Goal: Task Accomplishment & Management: Use online tool/utility

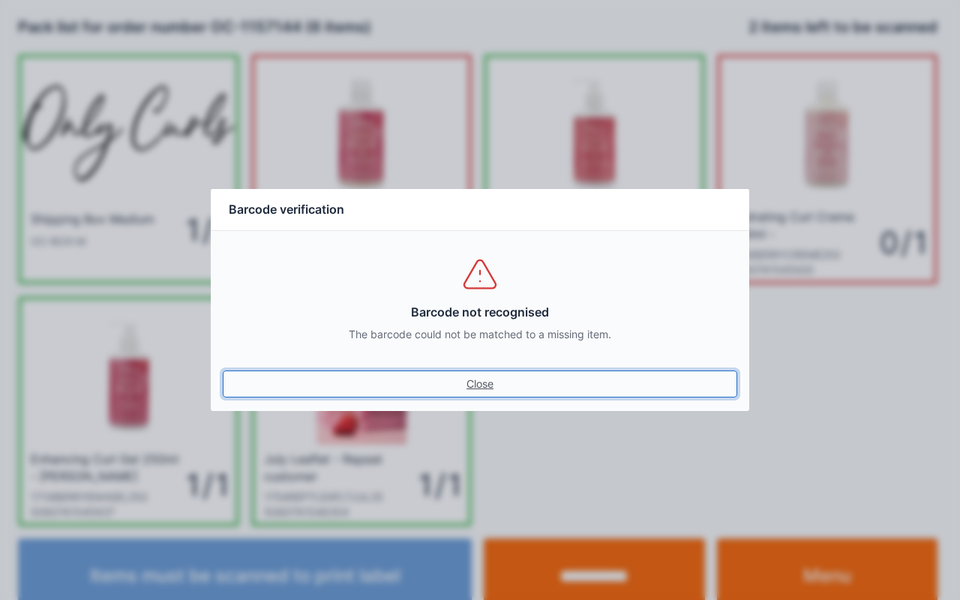
click at [479, 383] on link "Close" at bounding box center [480, 384] width 515 height 27
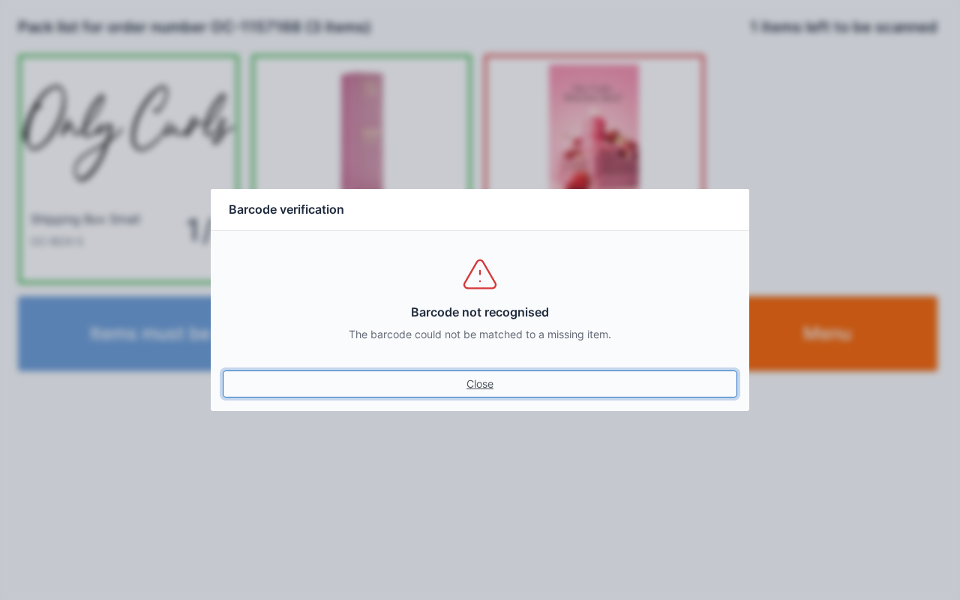
click at [476, 374] on link "Close" at bounding box center [480, 384] width 515 height 27
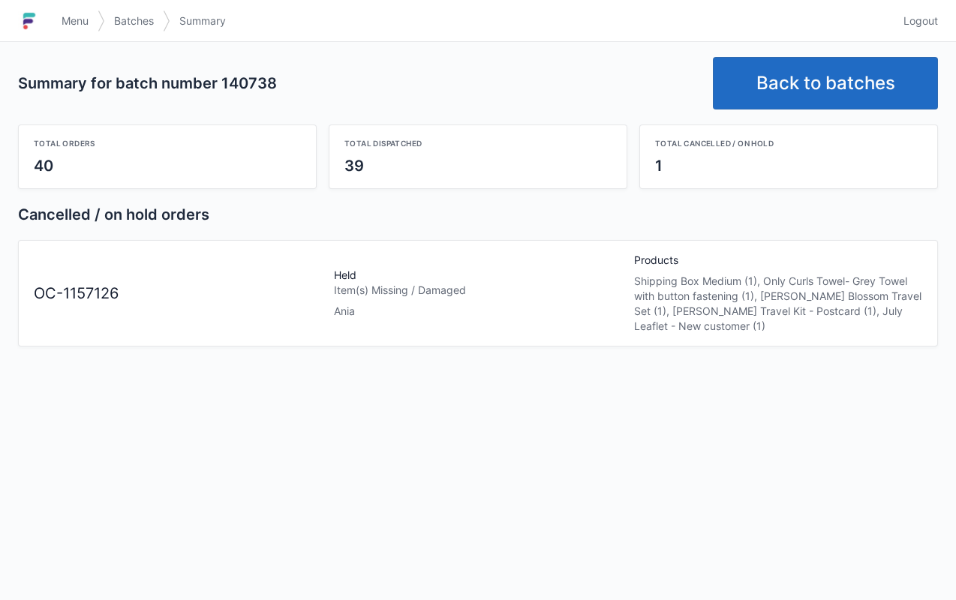
click at [70, 17] on span "Menu" at bounding box center [75, 21] width 27 height 15
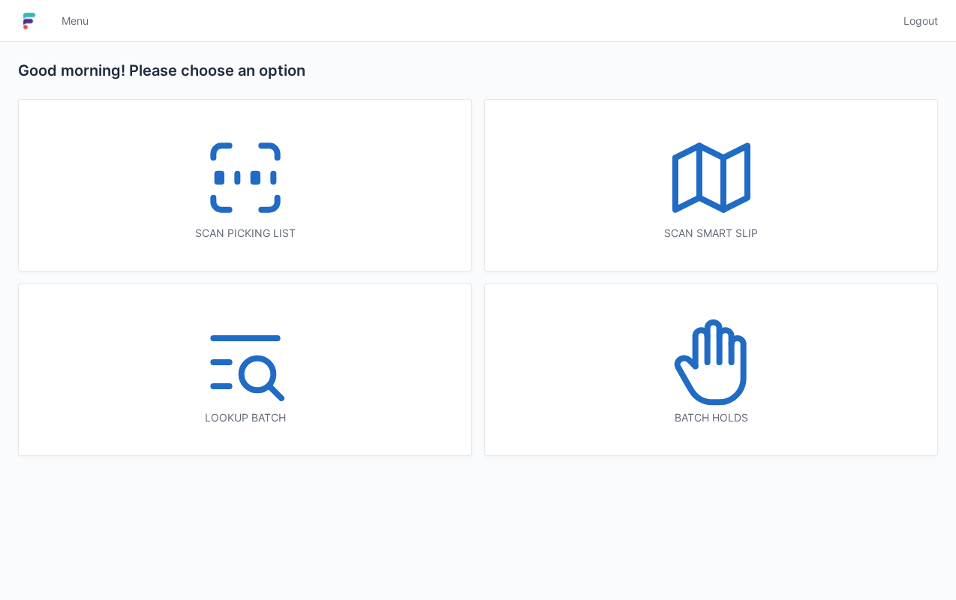
click at [726, 386] on icon at bounding box center [711, 362] width 96 height 96
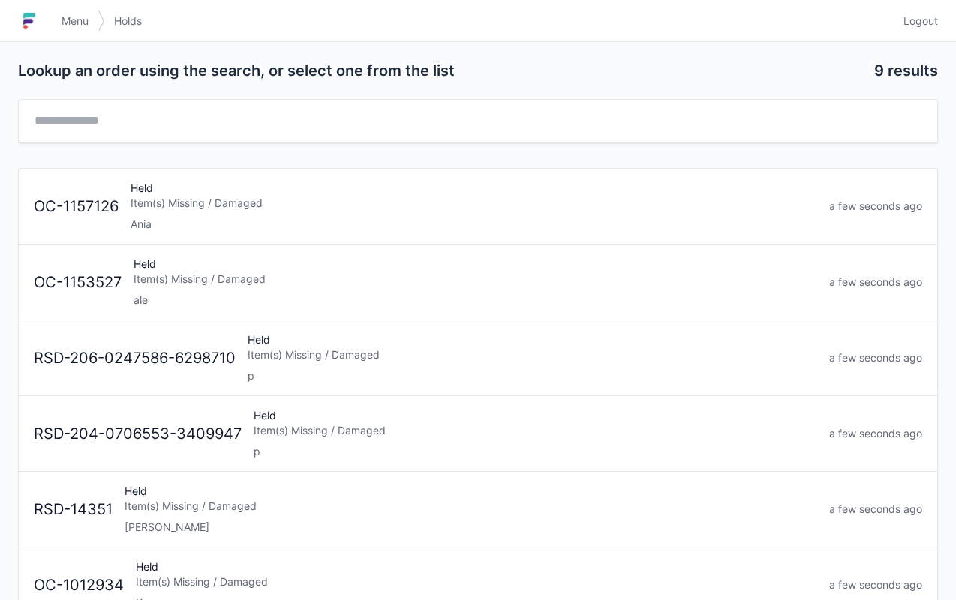
click at [188, 217] on div "Ania" at bounding box center [474, 224] width 686 height 15
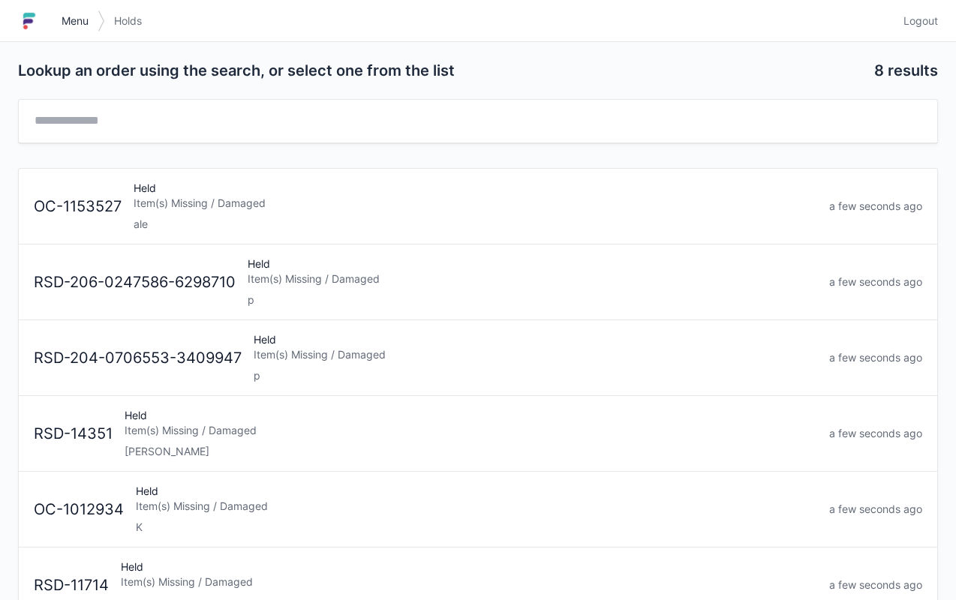
click at [56, 8] on link "Menu" at bounding box center [75, 21] width 45 height 27
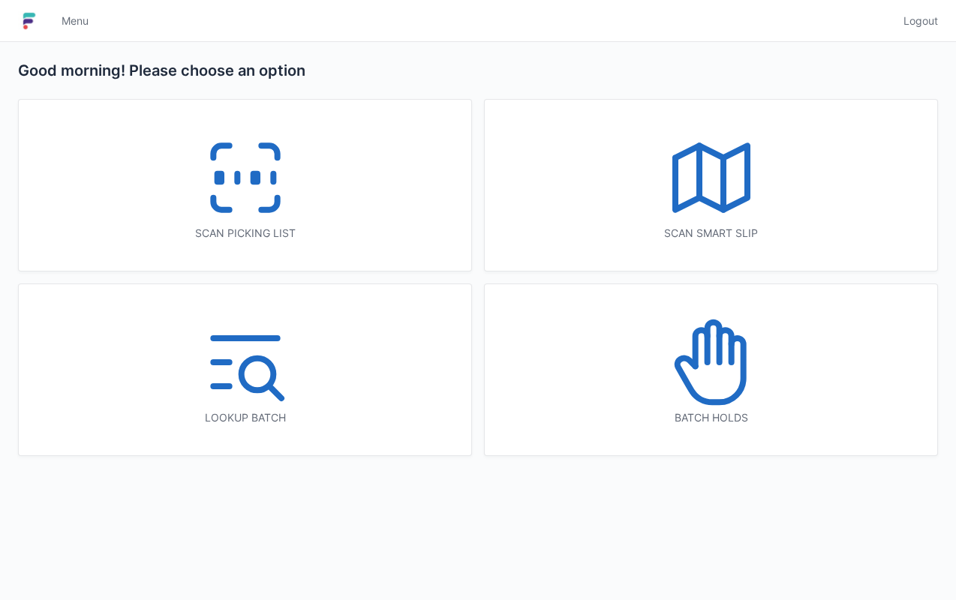
click at [257, 196] on icon at bounding box center [245, 178] width 96 height 96
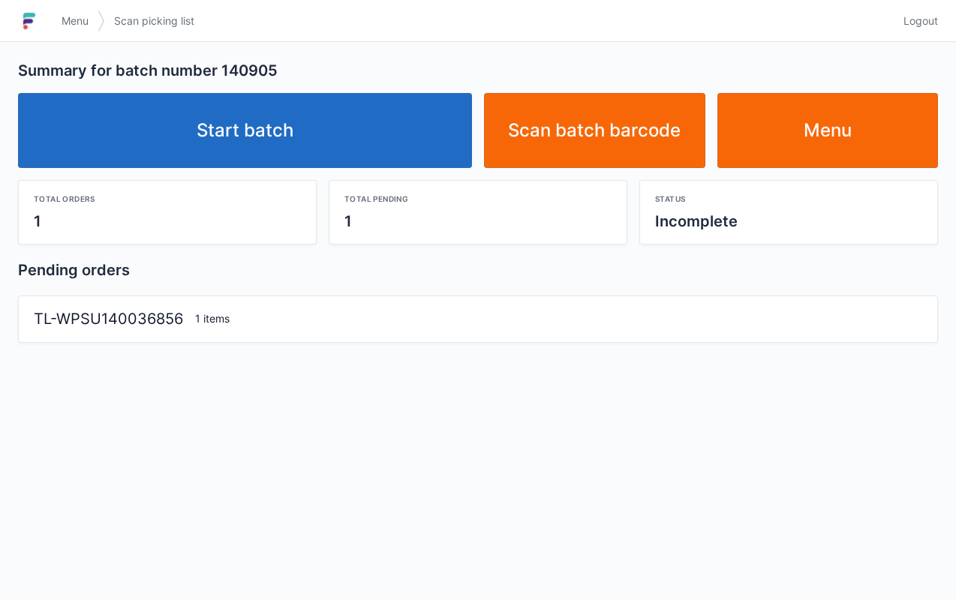
click at [363, 120] on link "Start batch" at bounding box center [245, 130] width 454 height 75
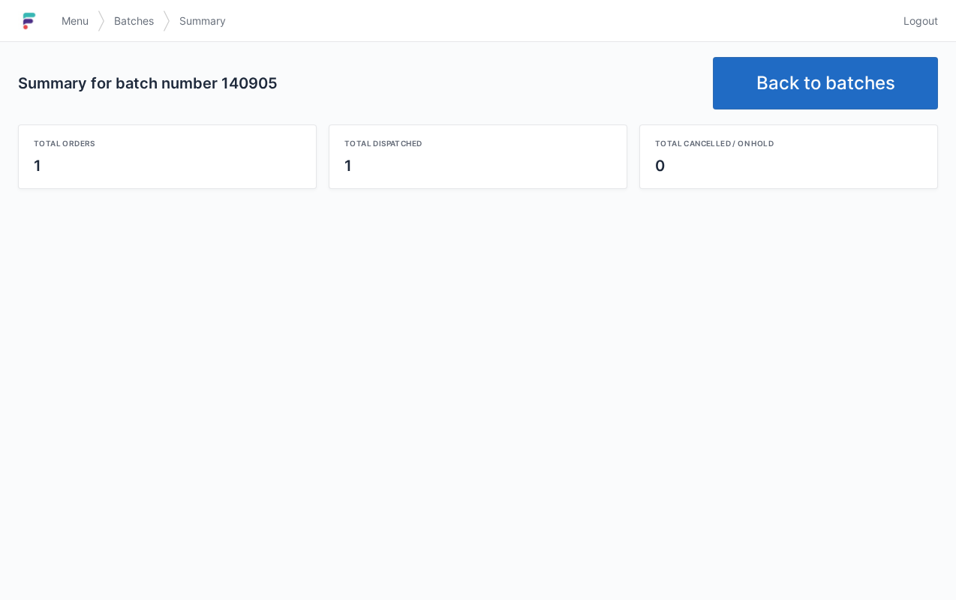
click at [860, 65] on link "Back to batches" at bounding box center [825, 83] width 225 height 53
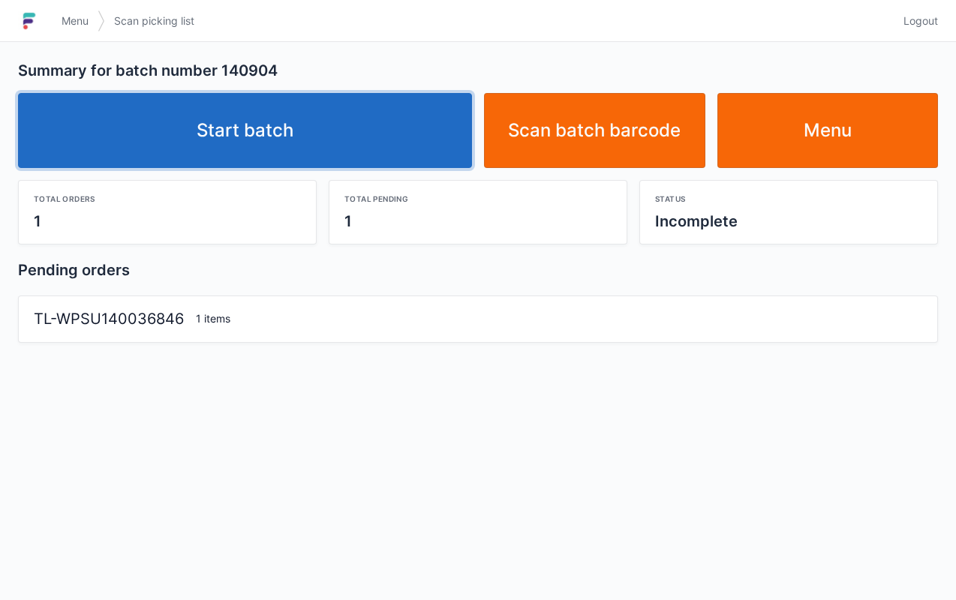
click at [329, 129] on link "Start batch" at bounding box center [245, 130] width 454 height 75
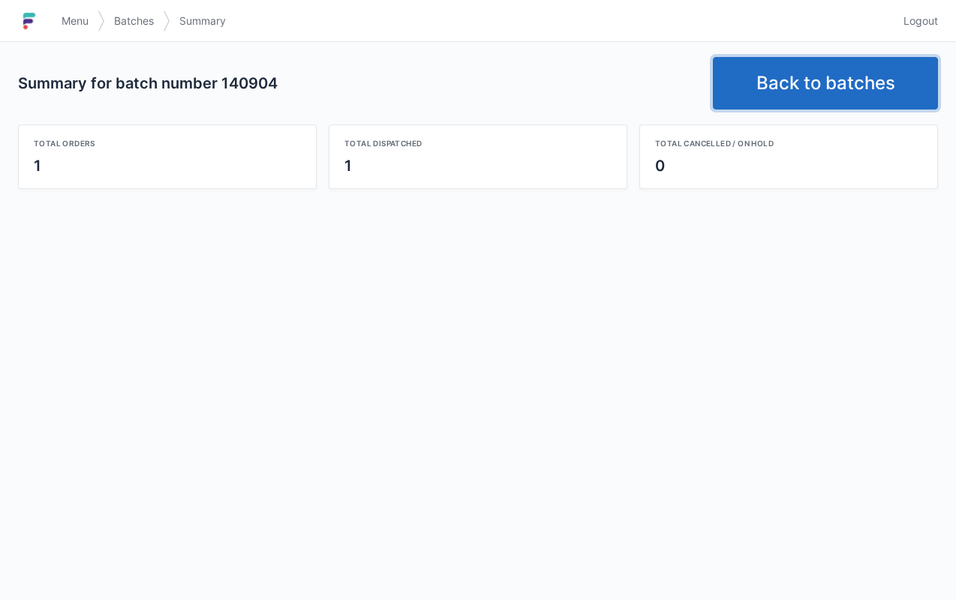
click at [861, 80] on link "Back to batches" at bounding box center [825, 83] width 225 height 53
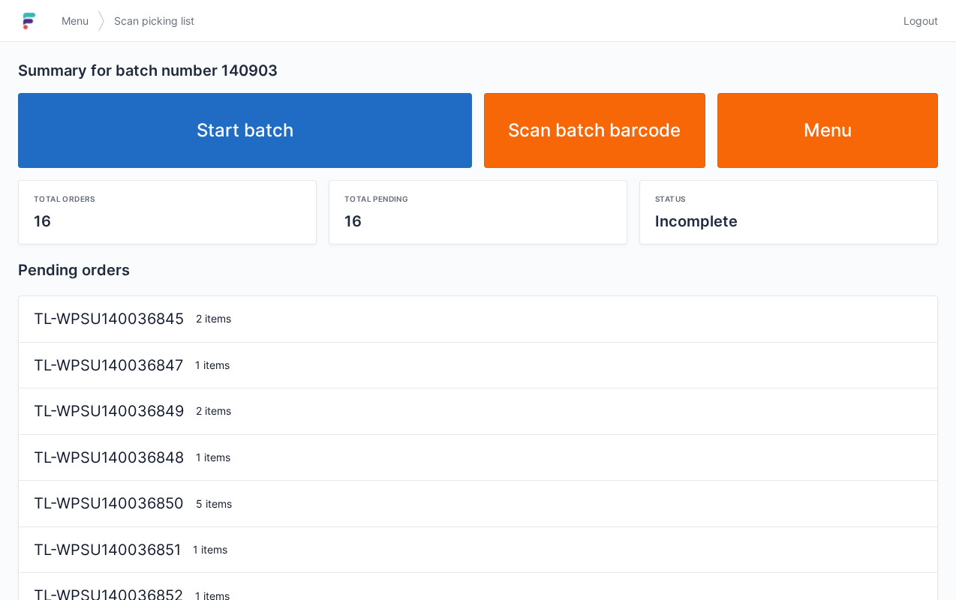
click at [330, 158] on link "Start batch" at bounding box center [245, 130] width 454 height 75
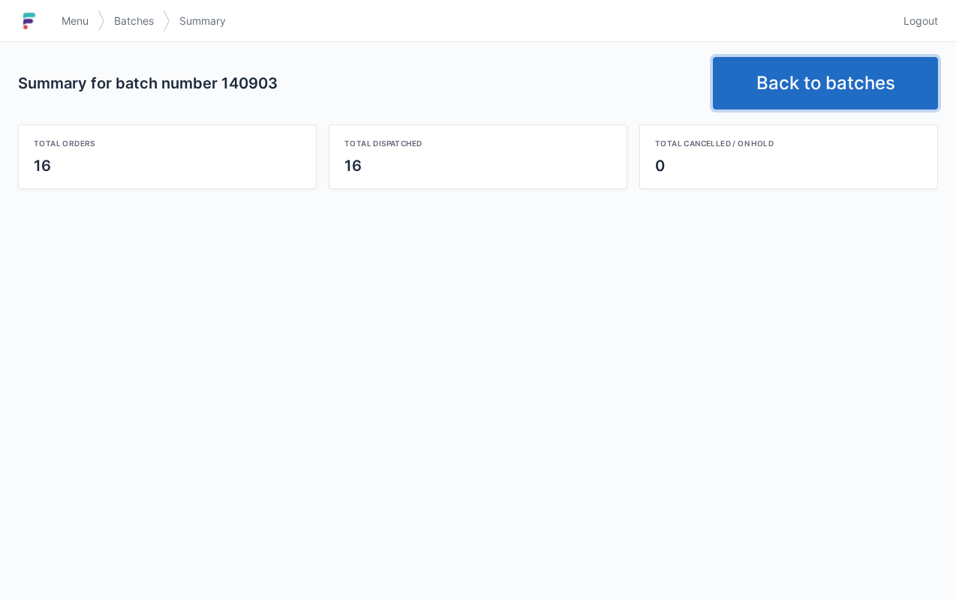
click at [861, 91] on link "Back to batches" at bounding box center [825, 83] width 225 height 53
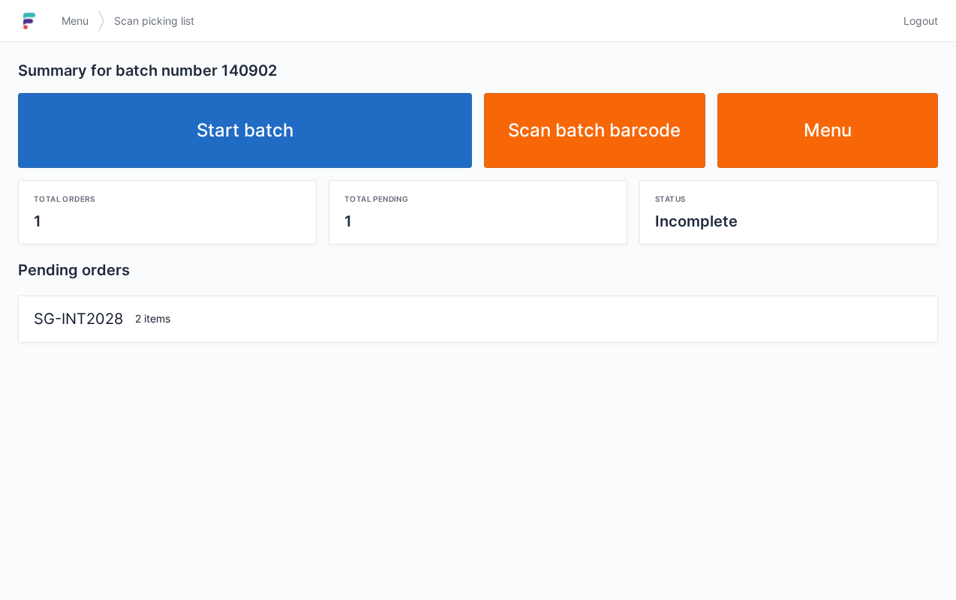
click at [302, 157] on link "Start batch" at bounding box center [245, 130] width 454 height 75
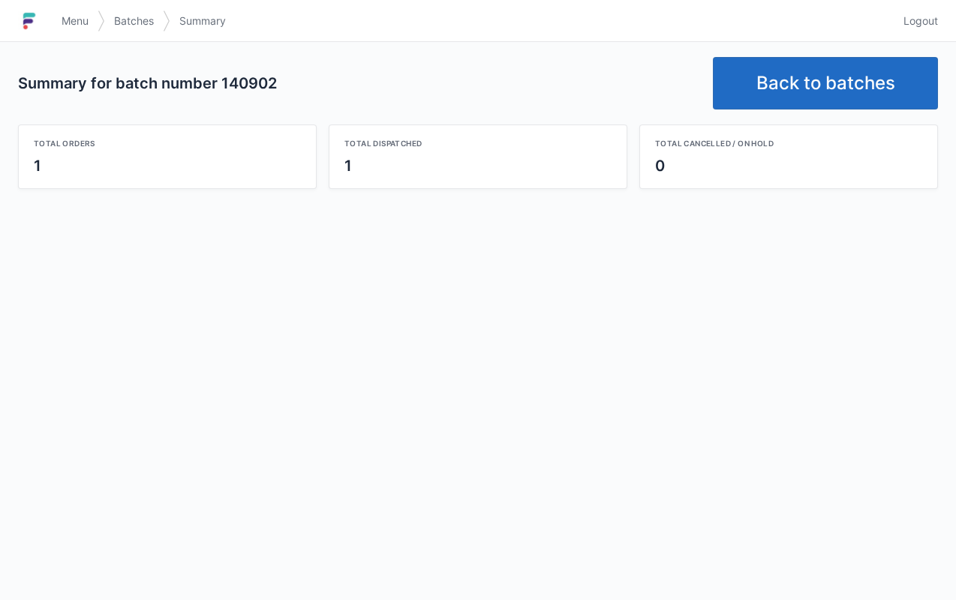
click at [814, 107] on link "Back to batches" at bounding box center [825, 83] width 225 height 53
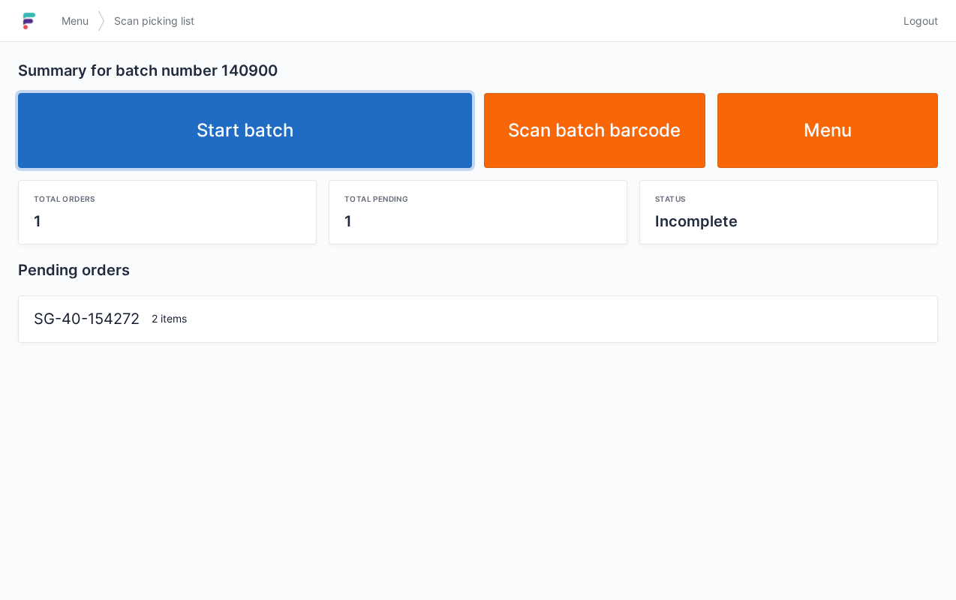
click at [339, 123] on link "Start batch" at bounding box center [245, 130] width 454 height 75
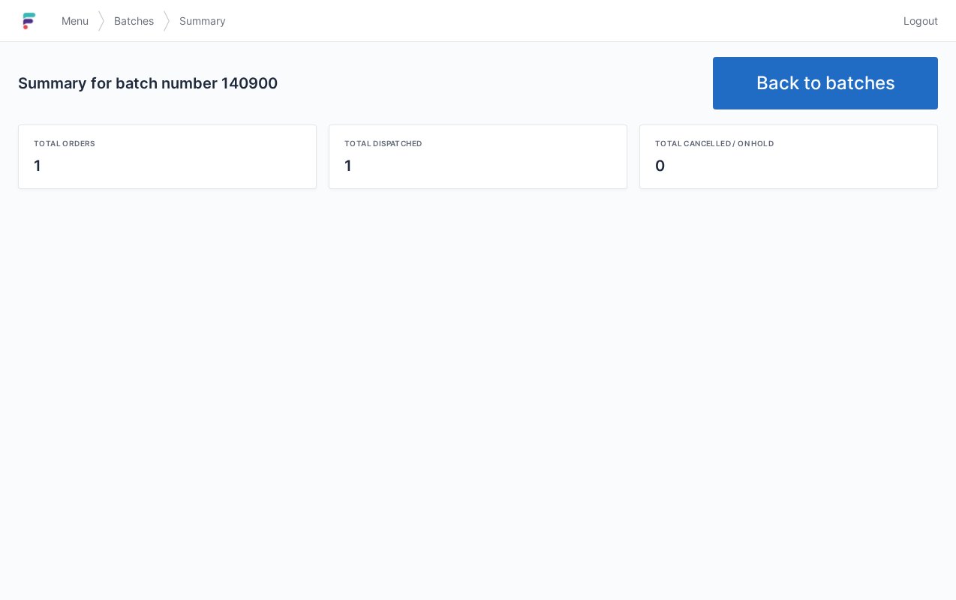
click at [848, 78] on link "Back to batches" at bounding box center [825, 83] width 225 height 53
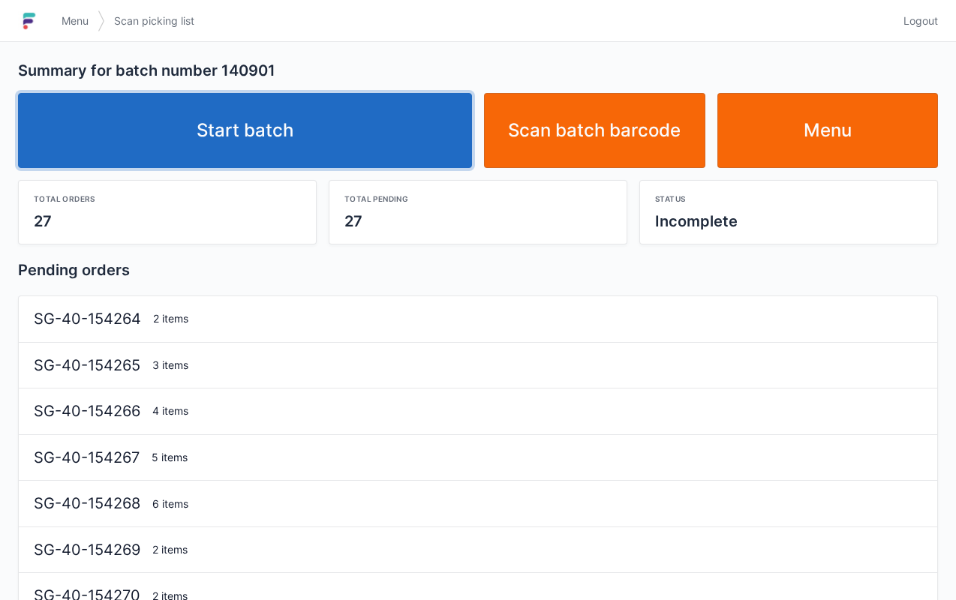
click at [358, 140] on link "Start batch" at bounding box center [245, 130] width 454 height 75
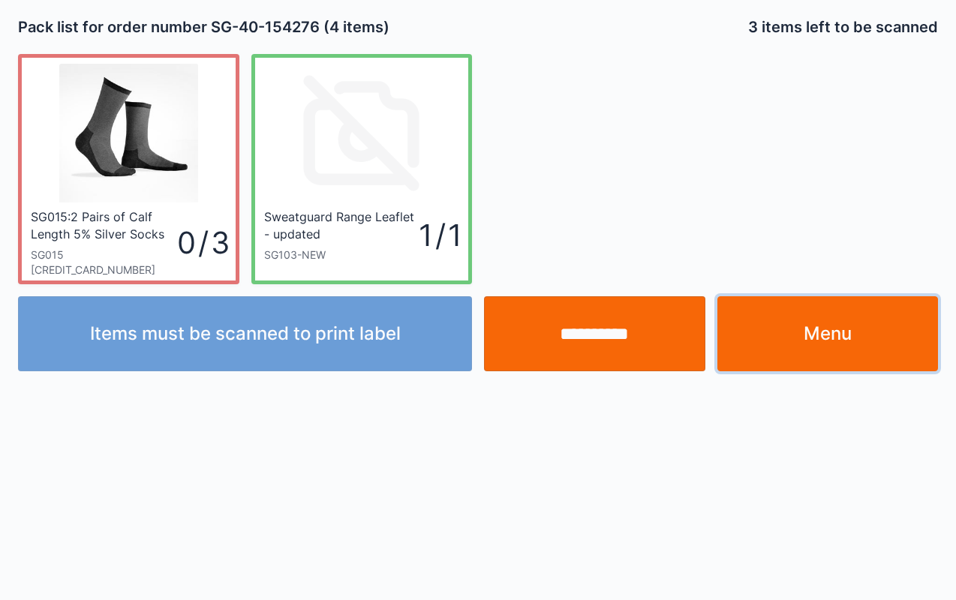
click at [841, 331] on link "Menu" at bounding box center [827, 333] width 221 height 75
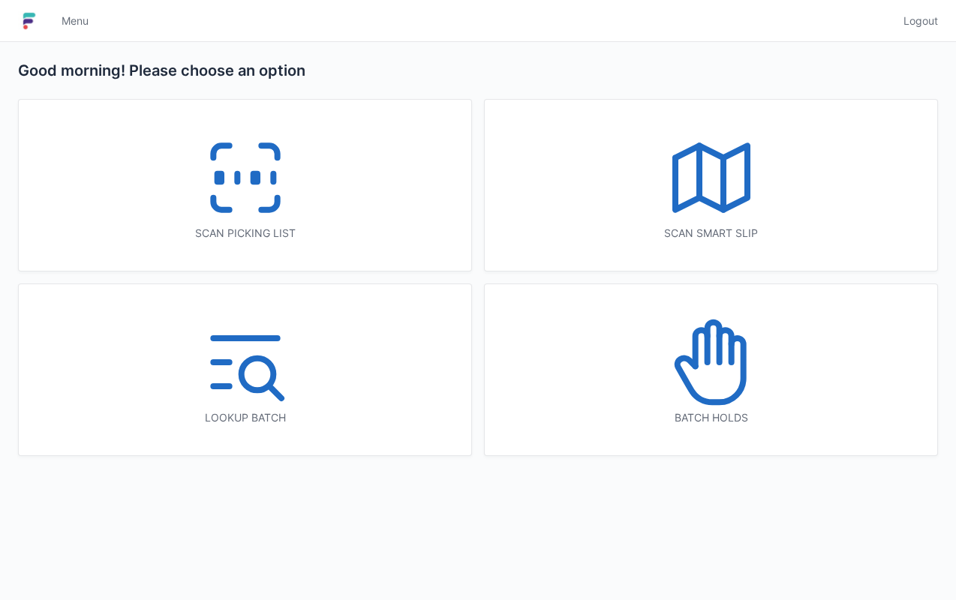
click at [257, 179] on rect at bounding box center [255, 178] width 4 height 8
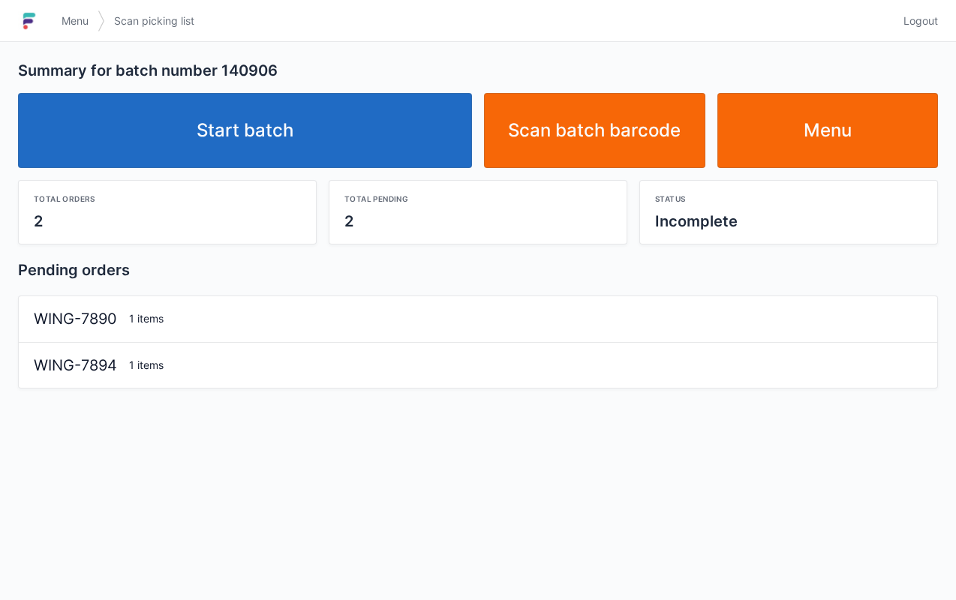
click at [312, 145] on link "Start batch" at bounding box center [245, 130] width 454 height 75
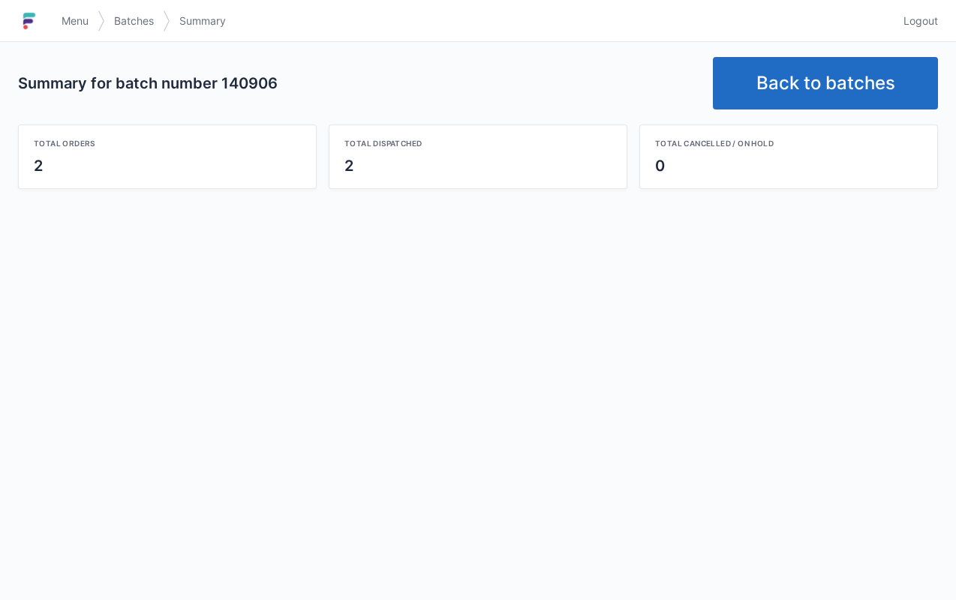
click at [824, 82] on link "Back to batches" at bounding box center [825, 83] width 225 height 53
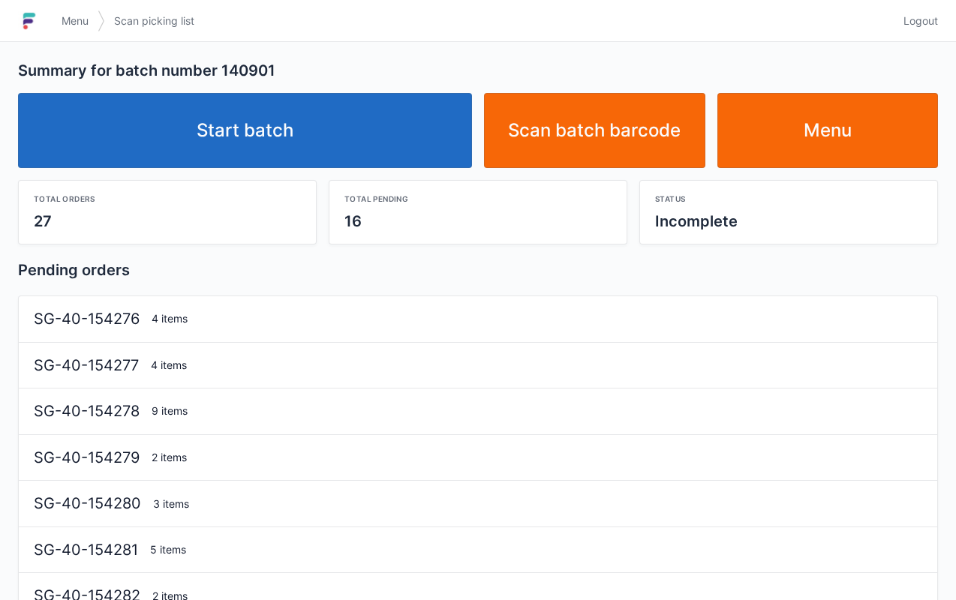
click at [314, 140] on link "Start batch" at bounding box center [245, 130] width 454 height 75
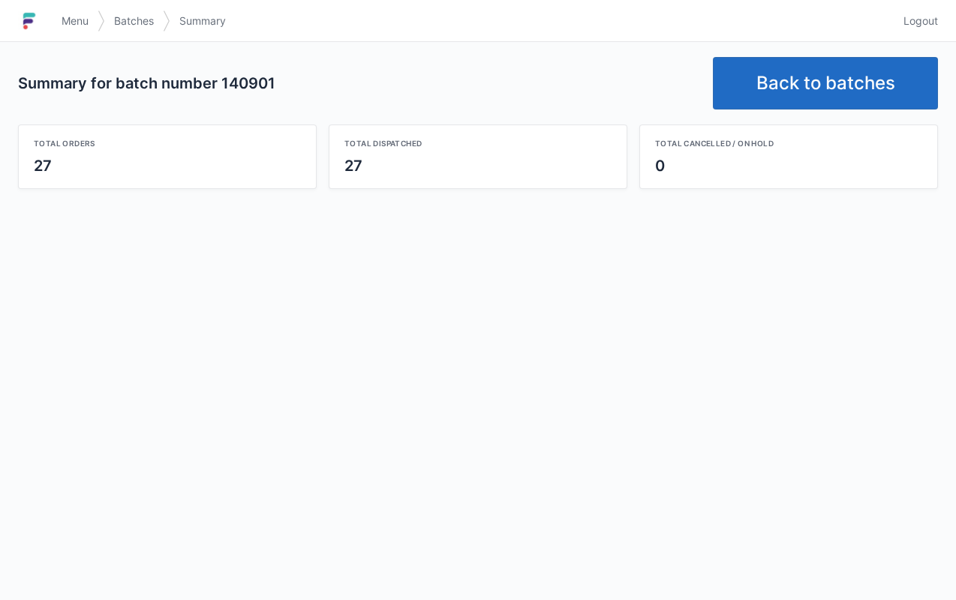
click at [840, 74] on link "Back to batches" at bounding box center [825, 83] width 225 height 53
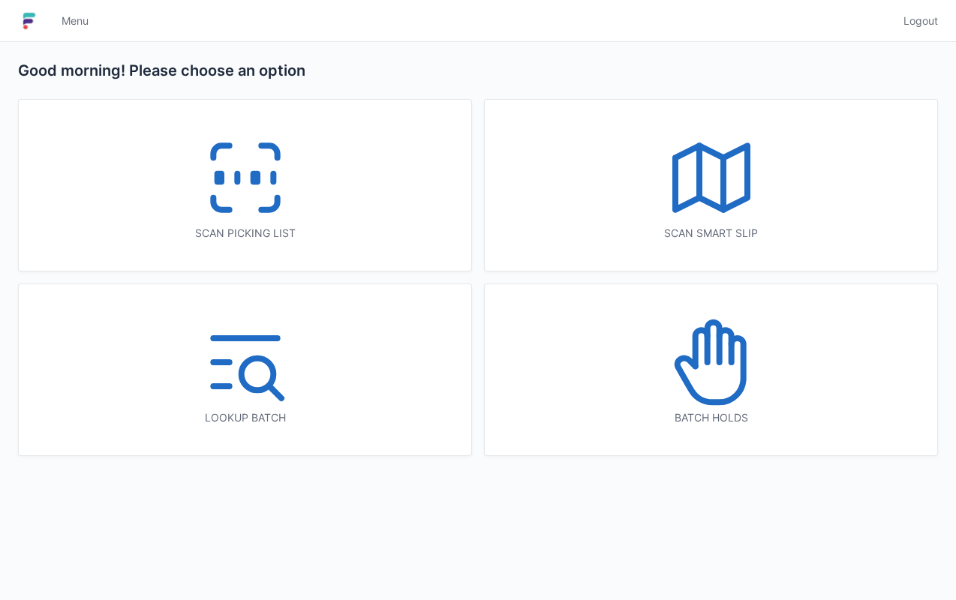
click at [756, 185] on icon at bounding box center [711, 178] width 96 height 96
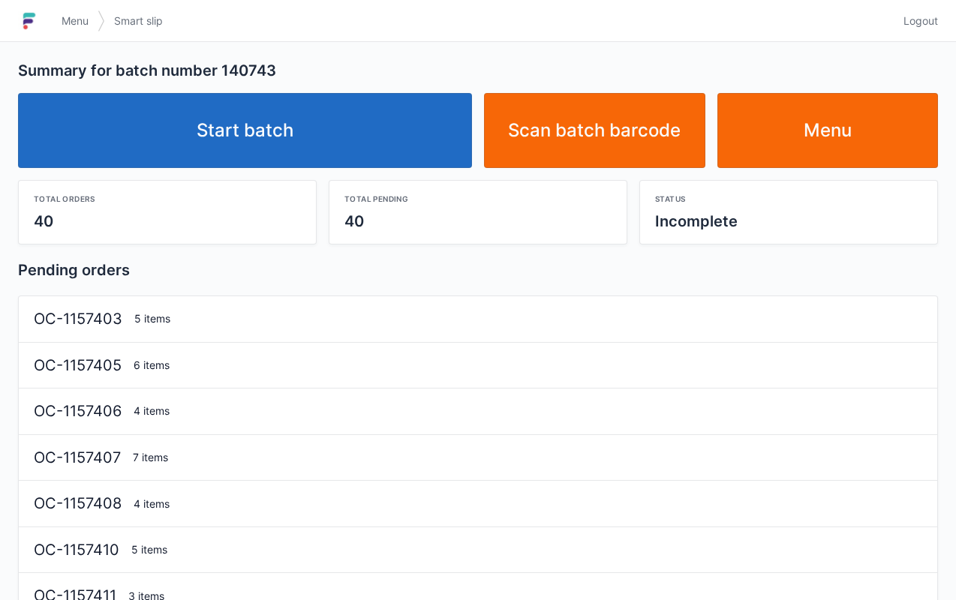
click at [354, 148] on link "Start batch" at bounding box center [245, 130] width 454 height 75
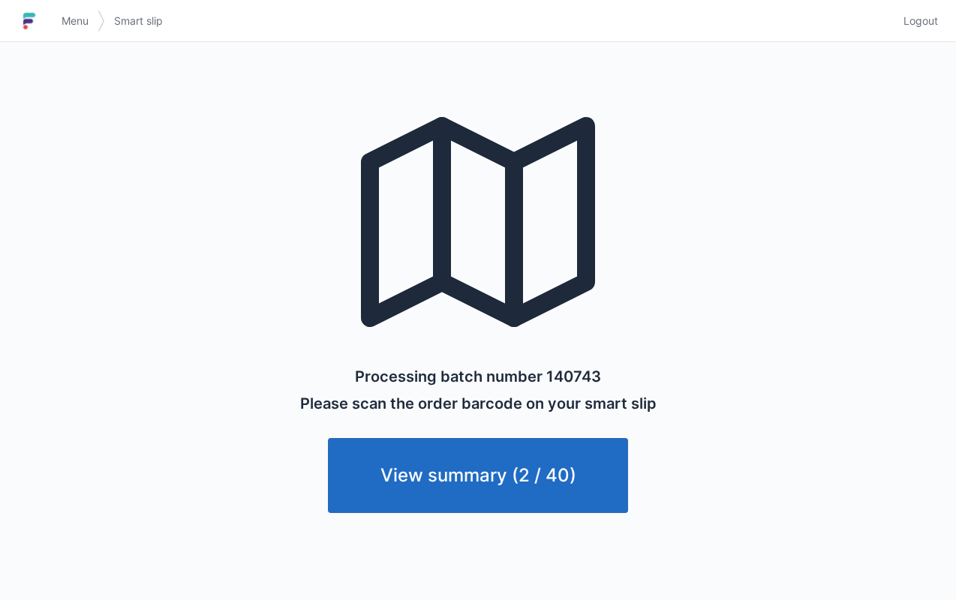
click at [75, 21] on span "Menu" at bounding box center [75, 21] width 27 height 15
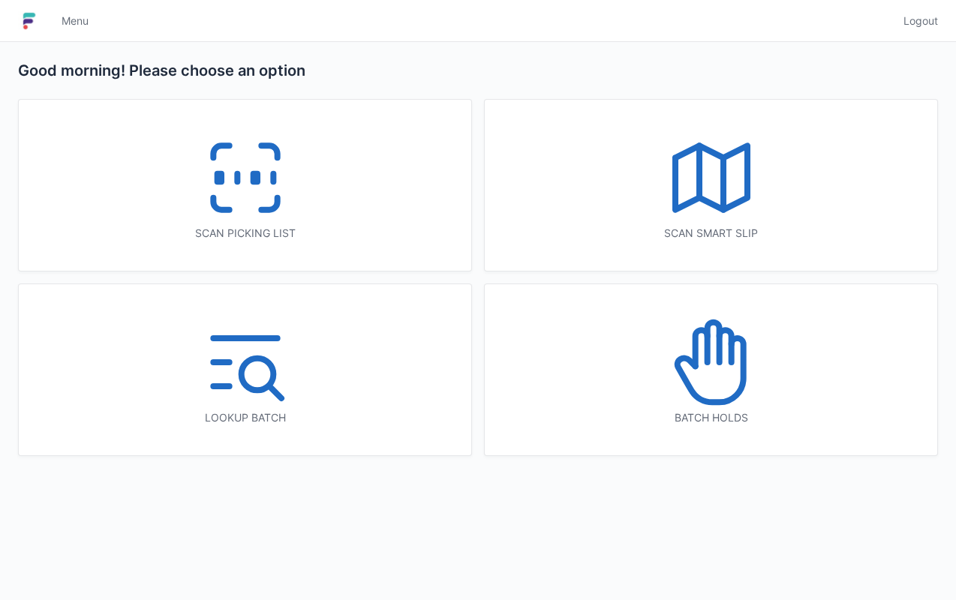
click at [231, 188] on icon at bounding box center [245, 178] width 96 height 96
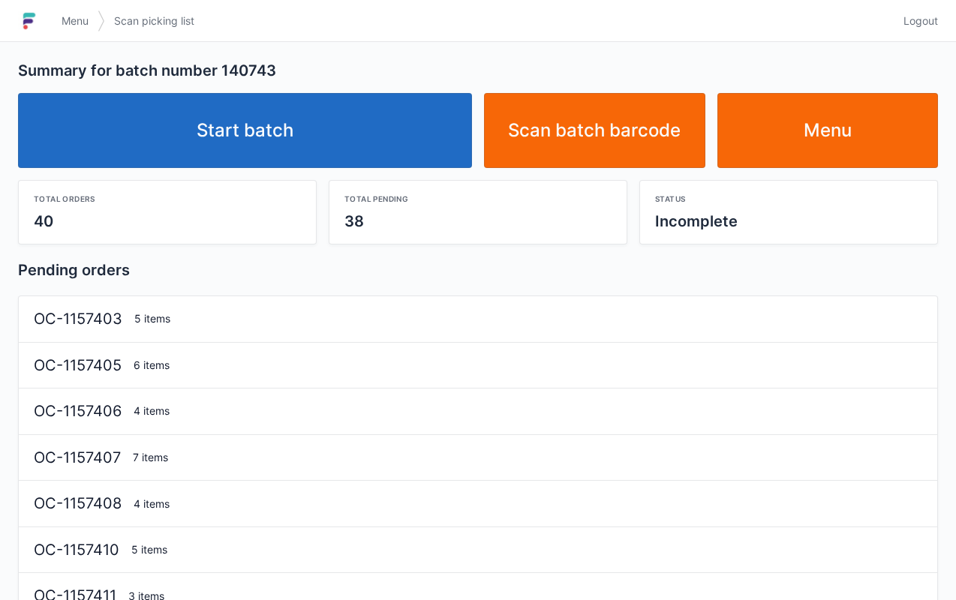
click at [371, 139] on link "Start batch" at bounding box center [245, 130] width 454 height 75
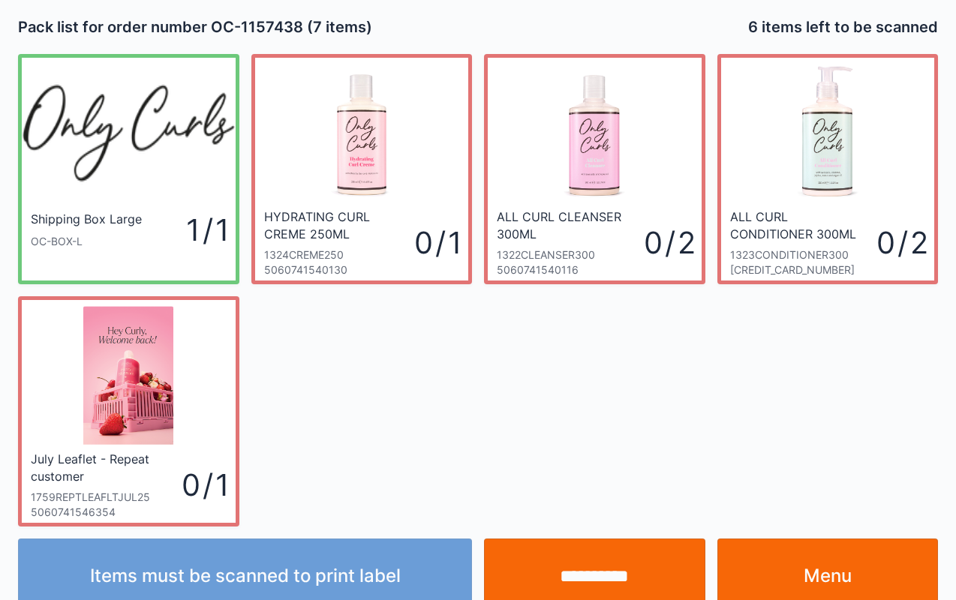
click at [831, 557] on link "Menu" at bounding box center [827, 576] width 221 height 75
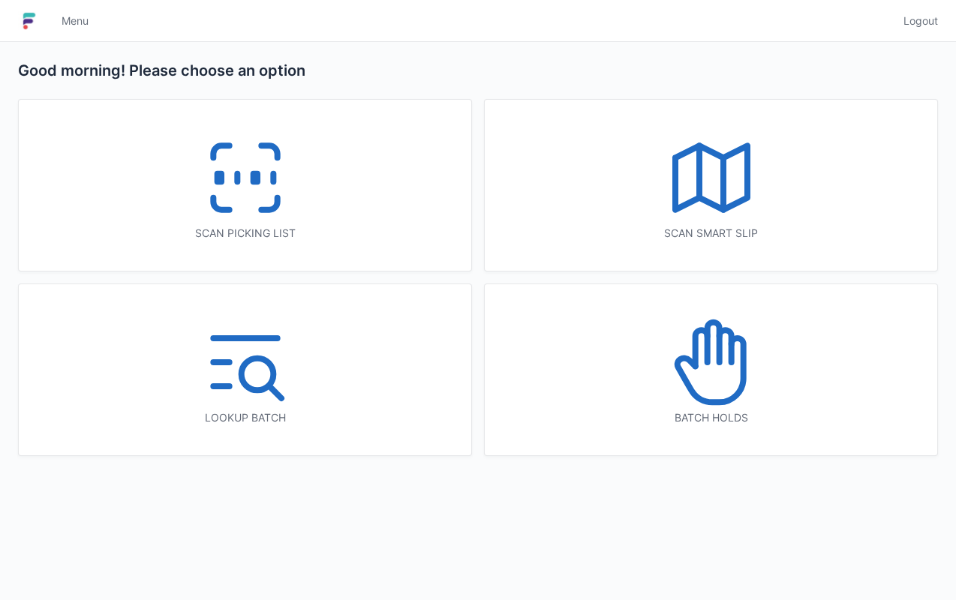
click at [728, 389] on icon at bounding box center [711, 362] width 96 height 96
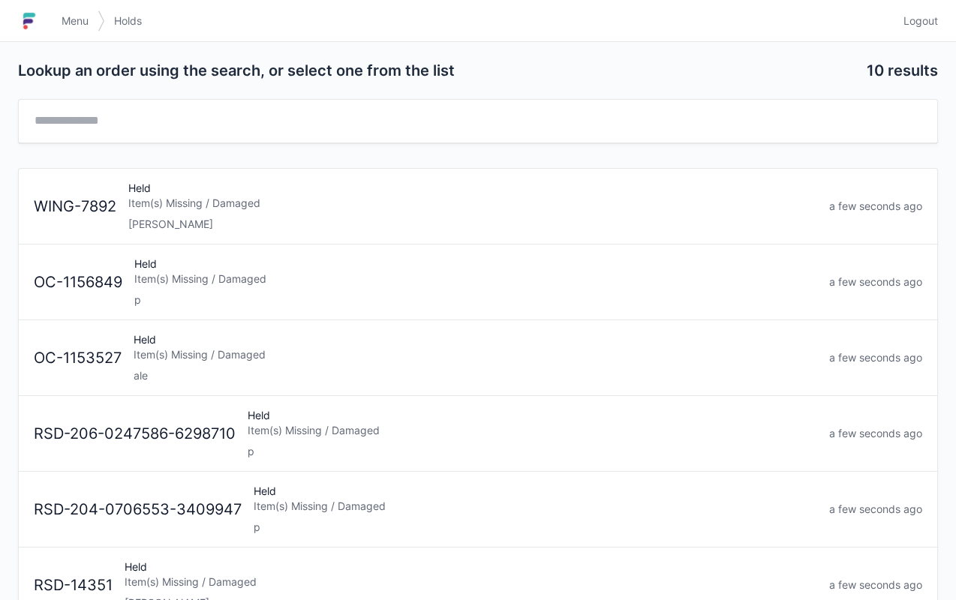
click at [524, 198] on div "Item(s) Missing / Damaged" at bounding box center [472, 203] width 689 height 15
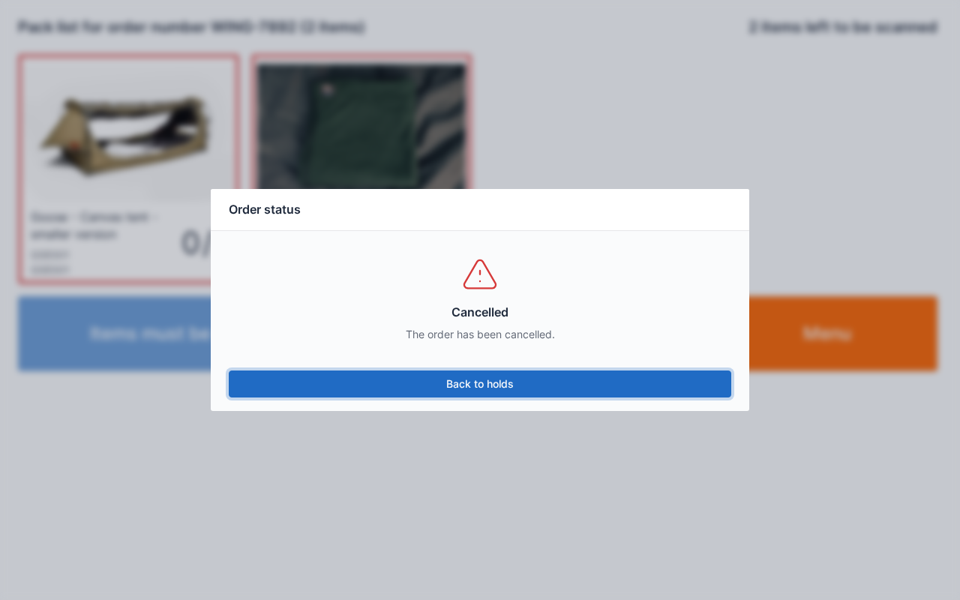
click at [564, 372] on link "Back to holds" at bounding box center [480, 384] width 503 height 27
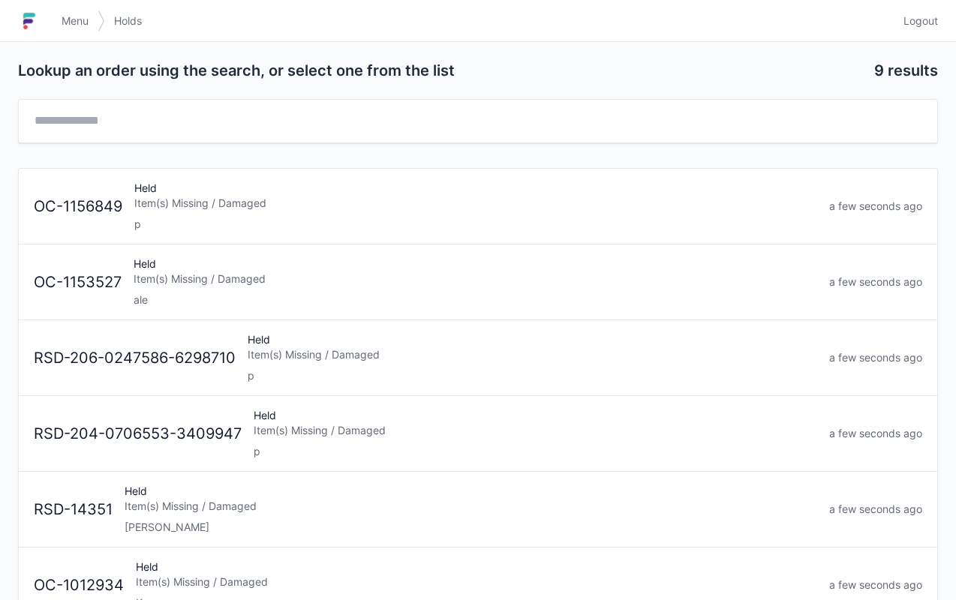
click at [74, 30] on link "Menu" at bounding box center [75, 21] width 45 height 27
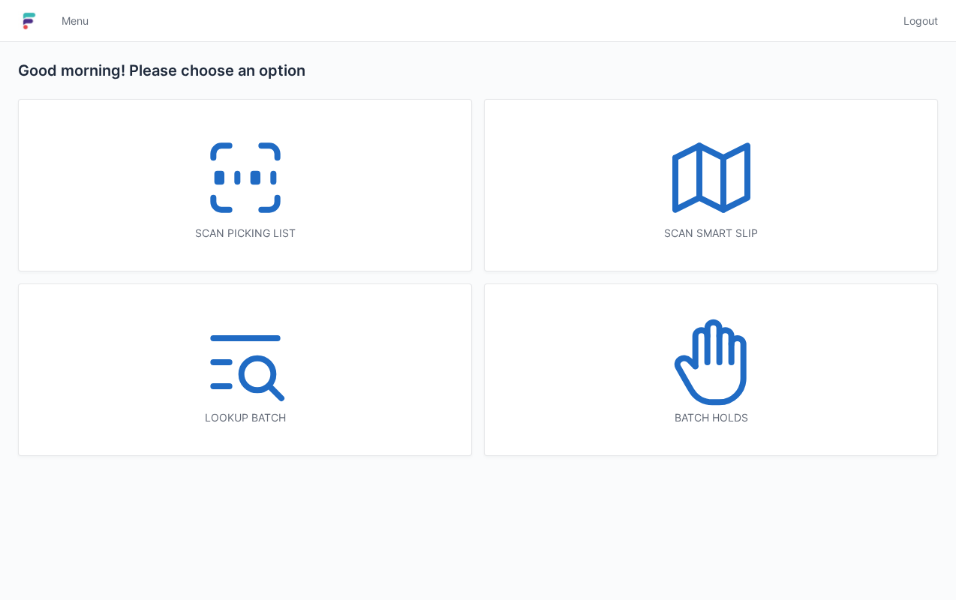
click at [230, 201] on icon at bounding box center [245, 178] width 96 height 96
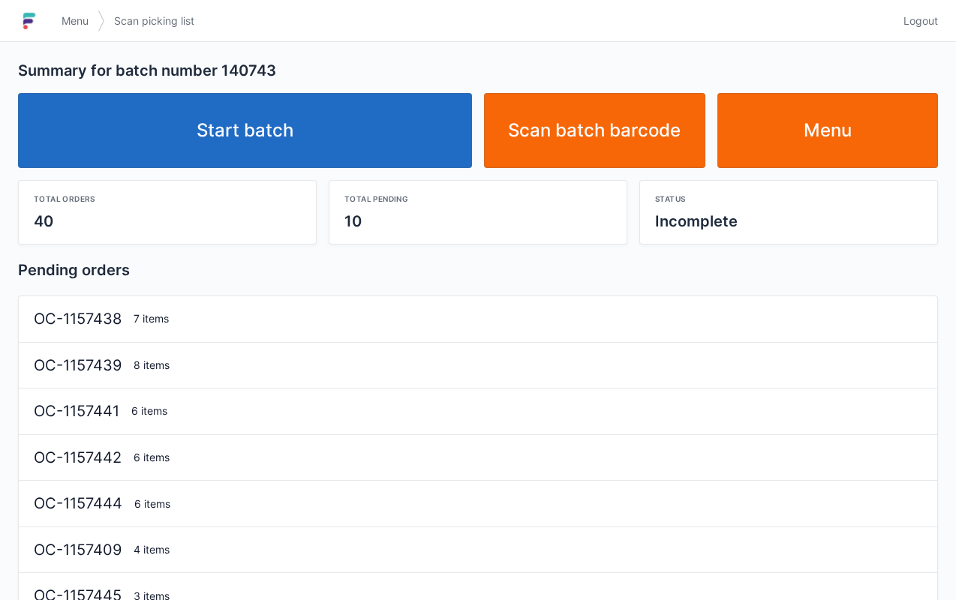
click at [344, 134] on link "Start batch" at bounding box center [245, 130] width 454 height 75
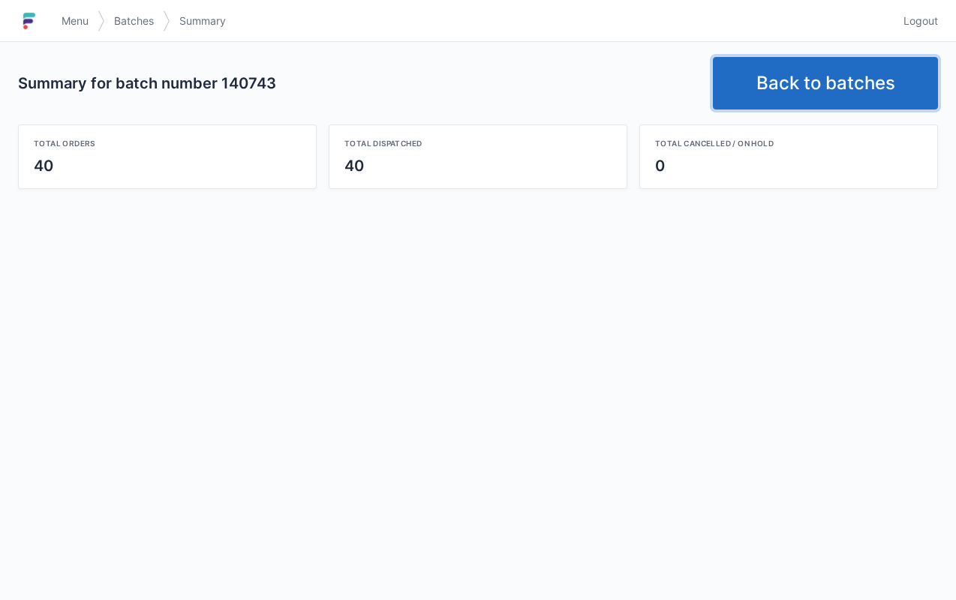
click at [824, 107] on link "Back to batches" at bounding box center [825, 83] width 225 height 53
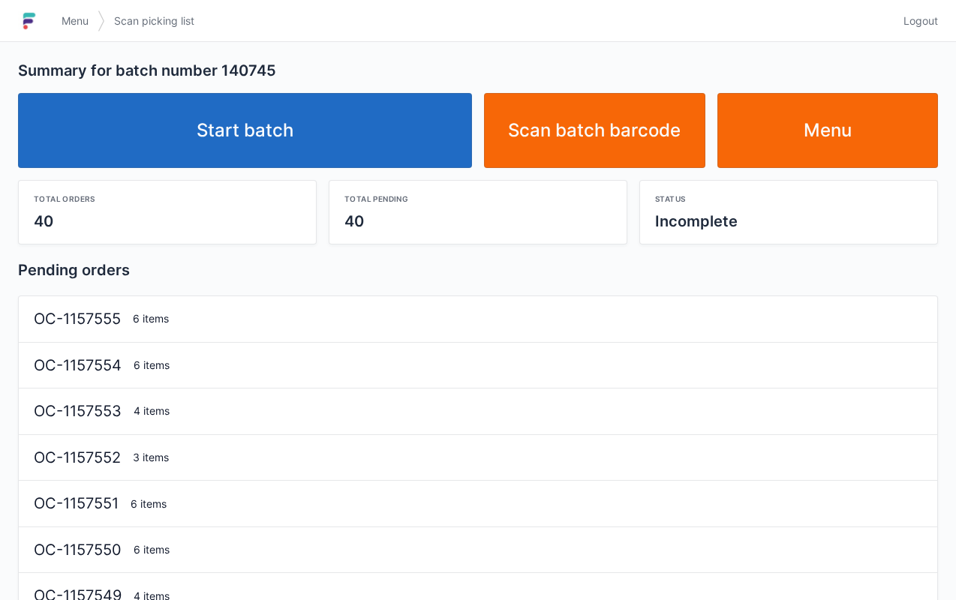
click at [301, 131] on link "Start batch" at bounding box center [245, 130] width 454 height 75
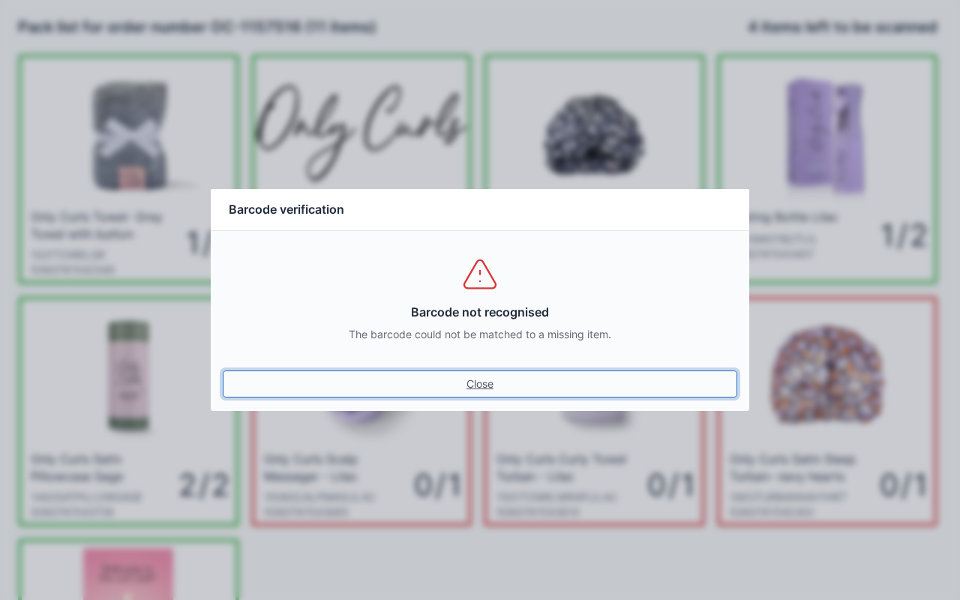
click at [471, 392] on link "Close" at bounding box center [480, 384] width 515 height 27
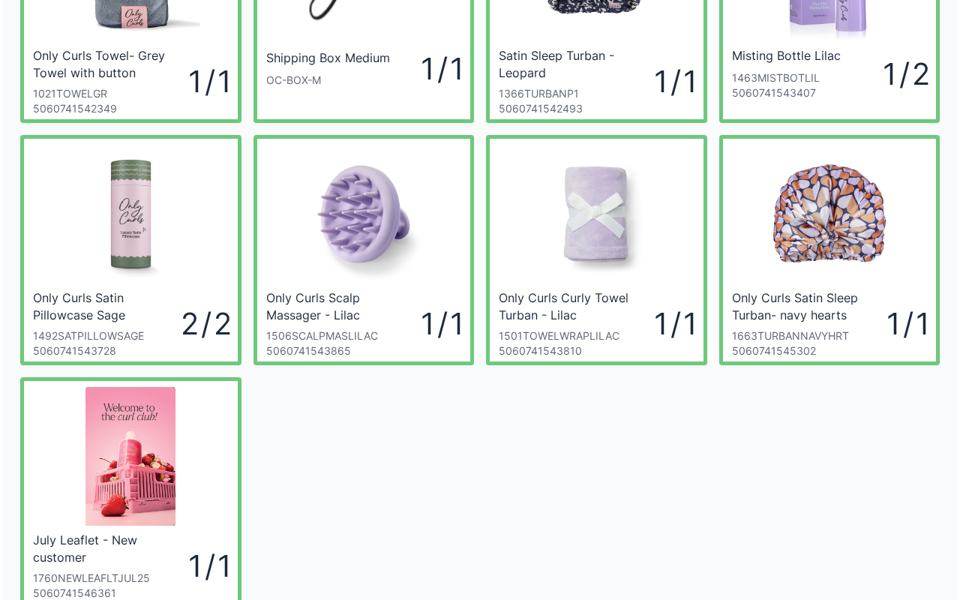
scroll to position [162, 0]
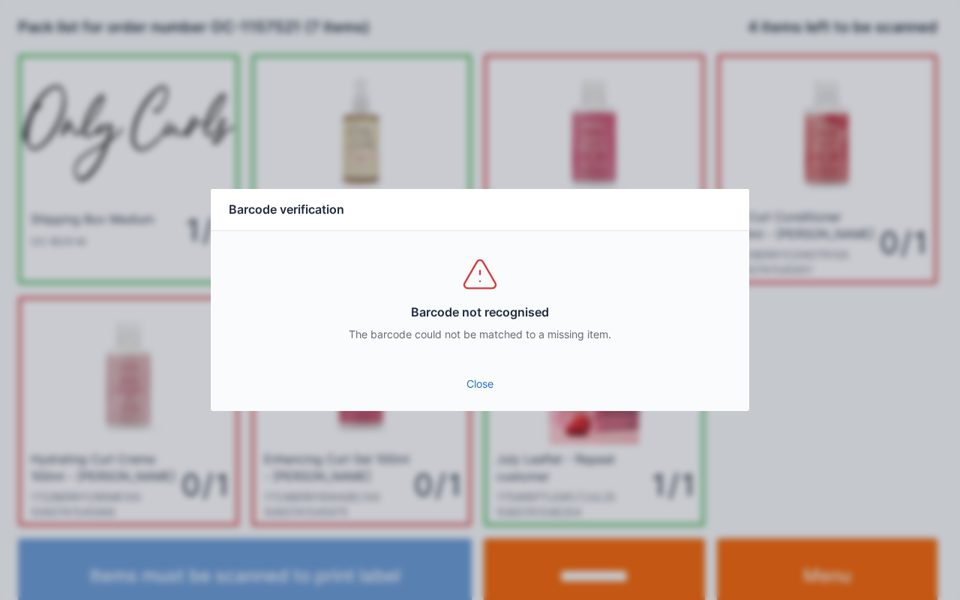
click at [486, 386] on link "Close" at bounding box center [480, 384] width 515 height 27
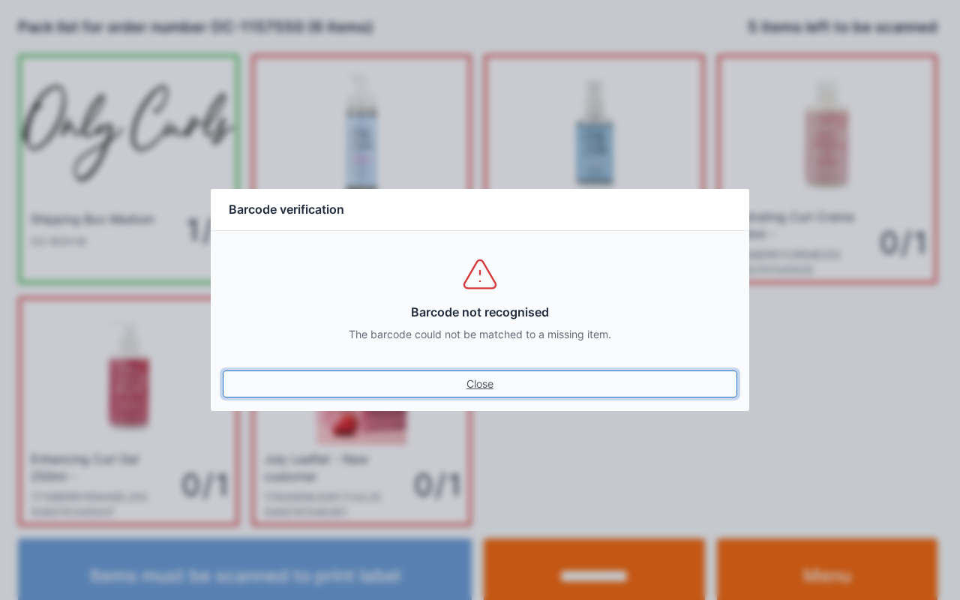
click at [473, 395] on link "Close" at bounding box center [480, 384] width 515 height 27
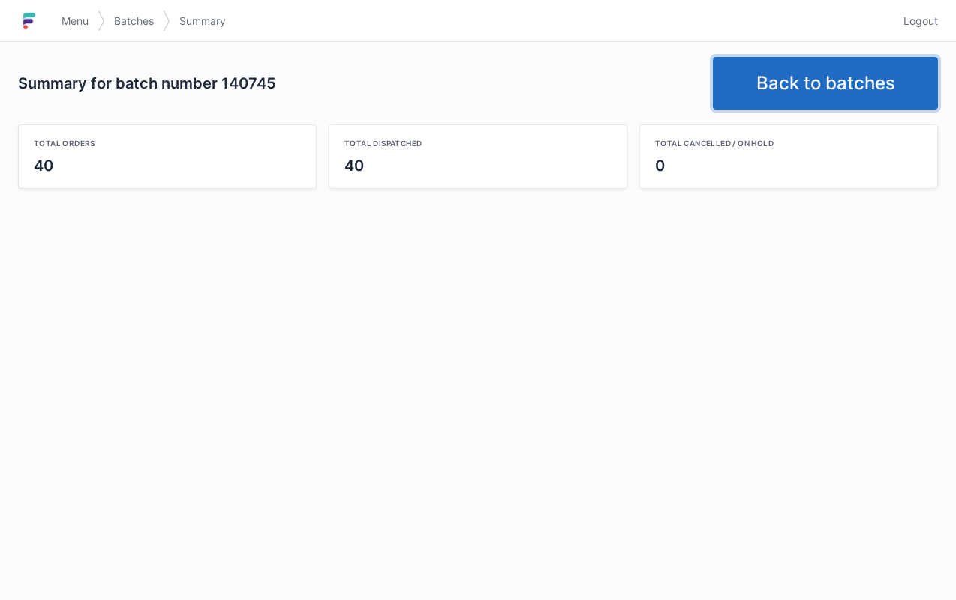
click at [840, 86] on link "Back to batches" at bounding box center [825, 83] width 225 height 53
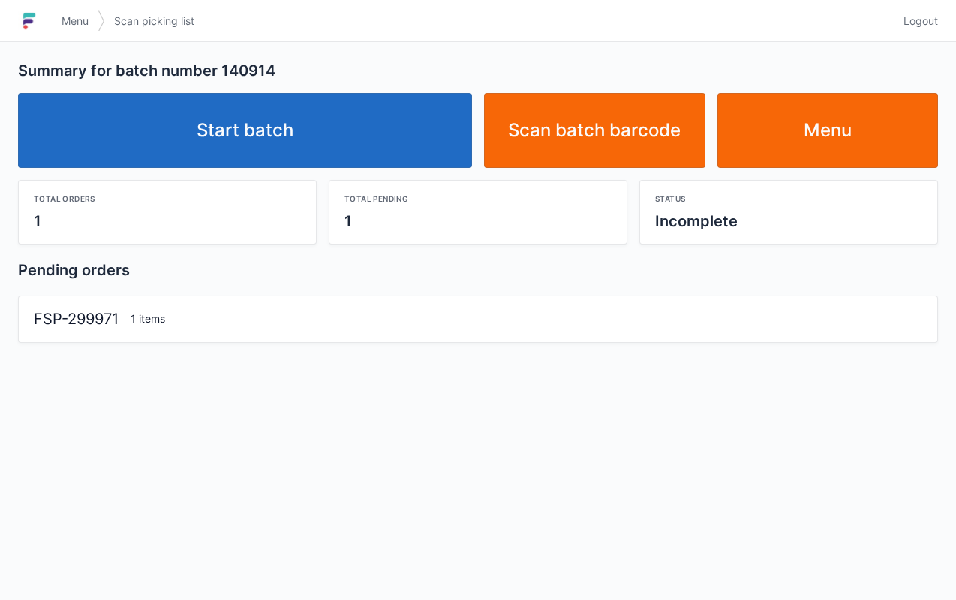
click at [331, 131] on link "Start batch" at bounding box center [245, 130] width 454 height 75
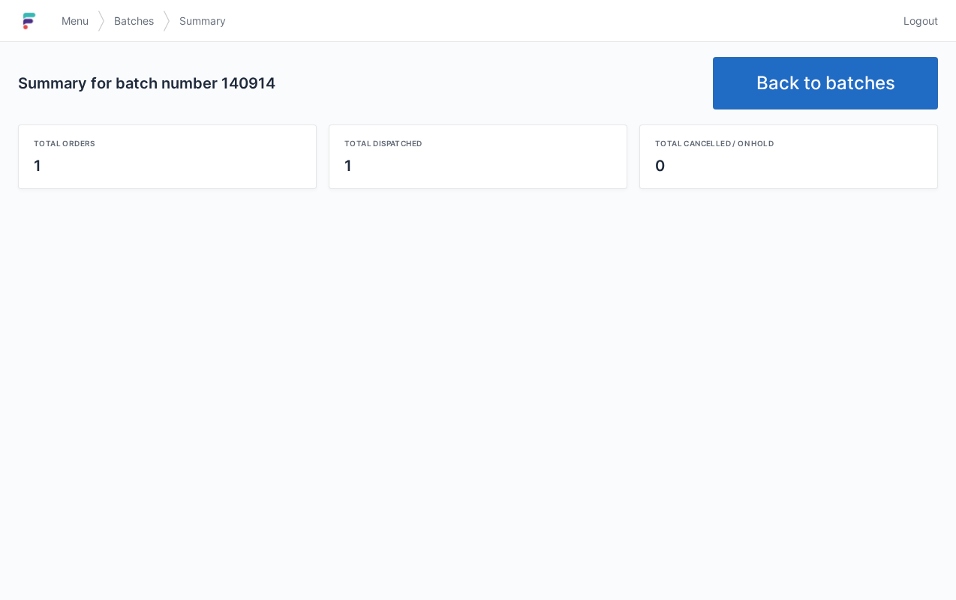
click at [813, 59] on link "Back to batches" at bounding box center [825, 83] width 225 height 53
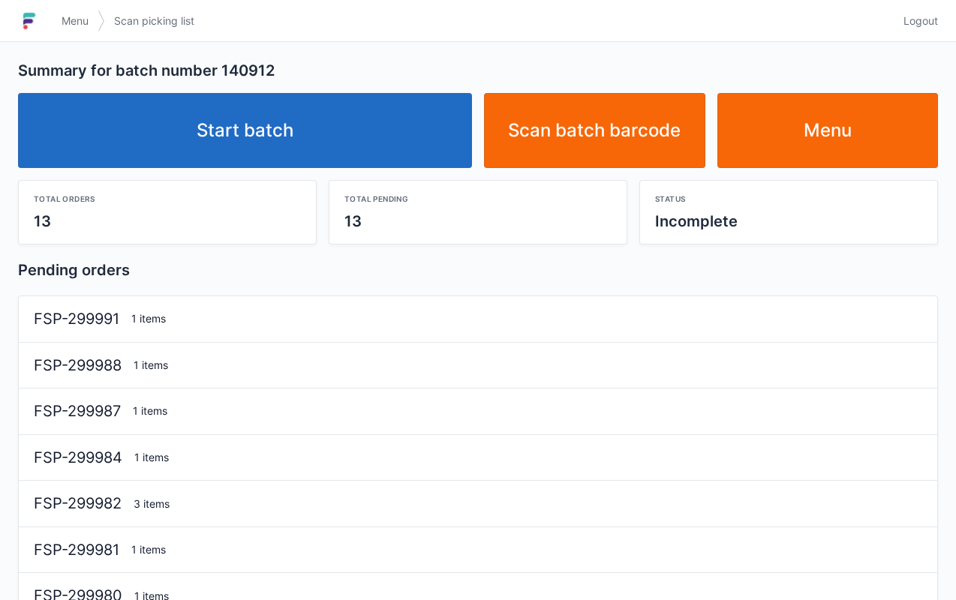
click at [333, 119] on link "Start batch" at bounding box center [245, 130] width 454 height 75
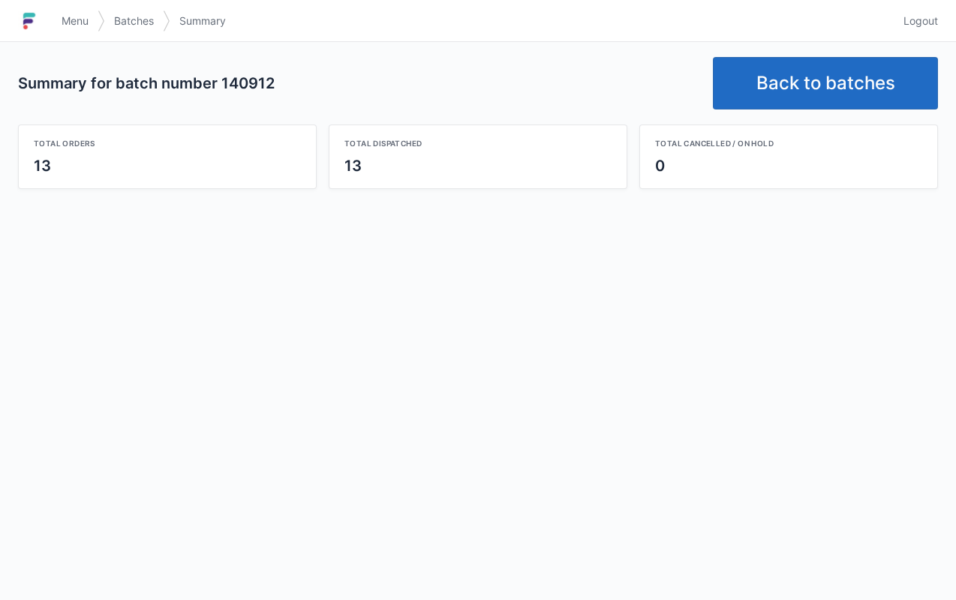
click at [833, 104] on link "Back to batches" at bounding box center [825, 83] width 225 height 53
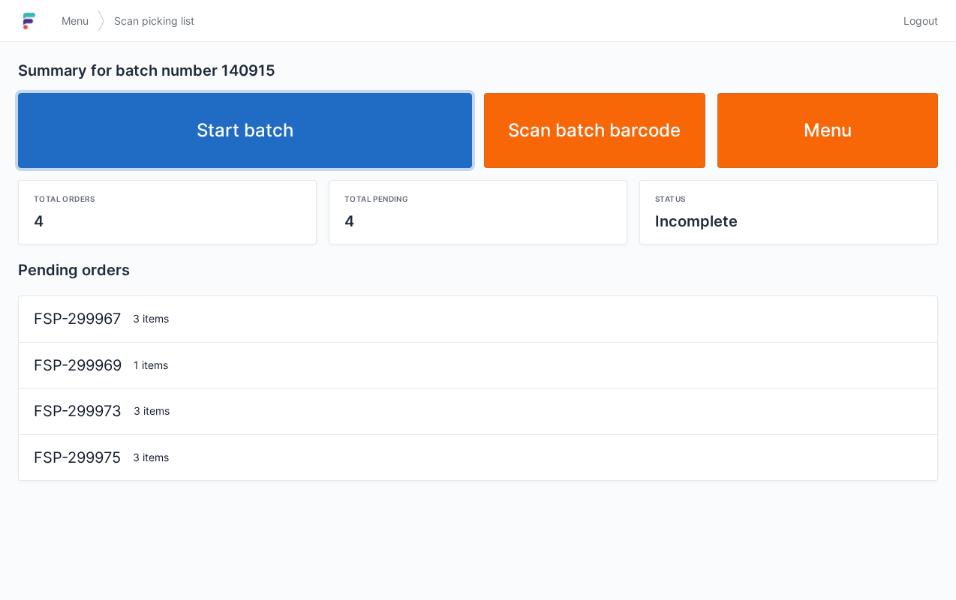
click at [341, 155] on link "Start batch" at bounding box center [245, 130] width 454 height 75
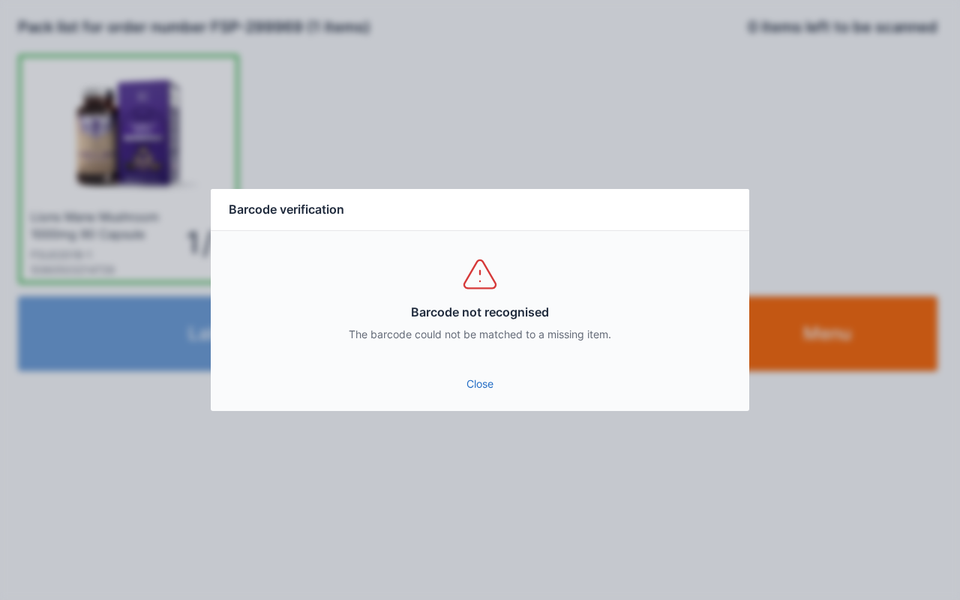
click at [488, 388] on link "Close" at bounding box center [480, 384] width 515 height 27
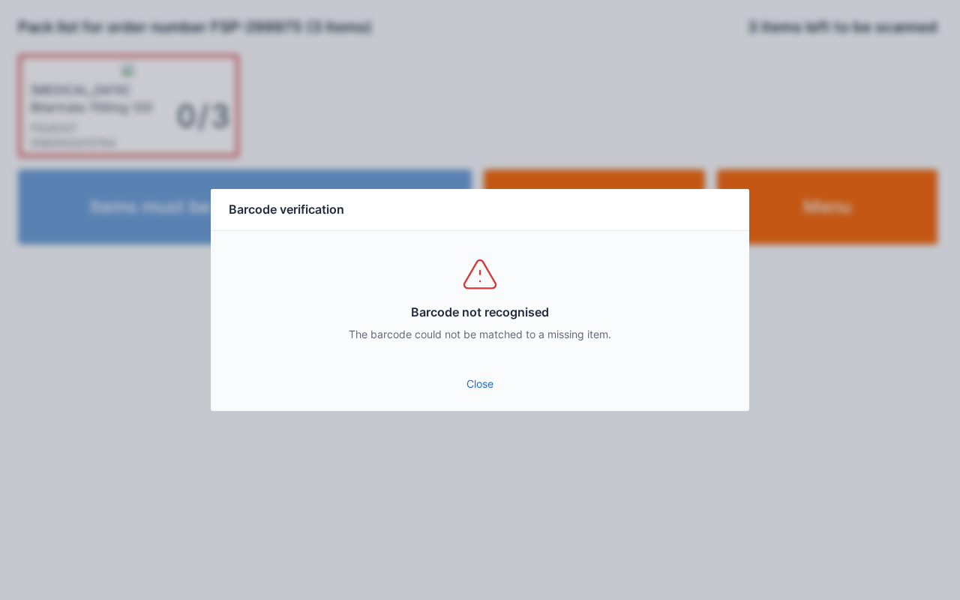
click at [497, 392] on link "Close" at bounding box center [480, 384] width 515 height 27
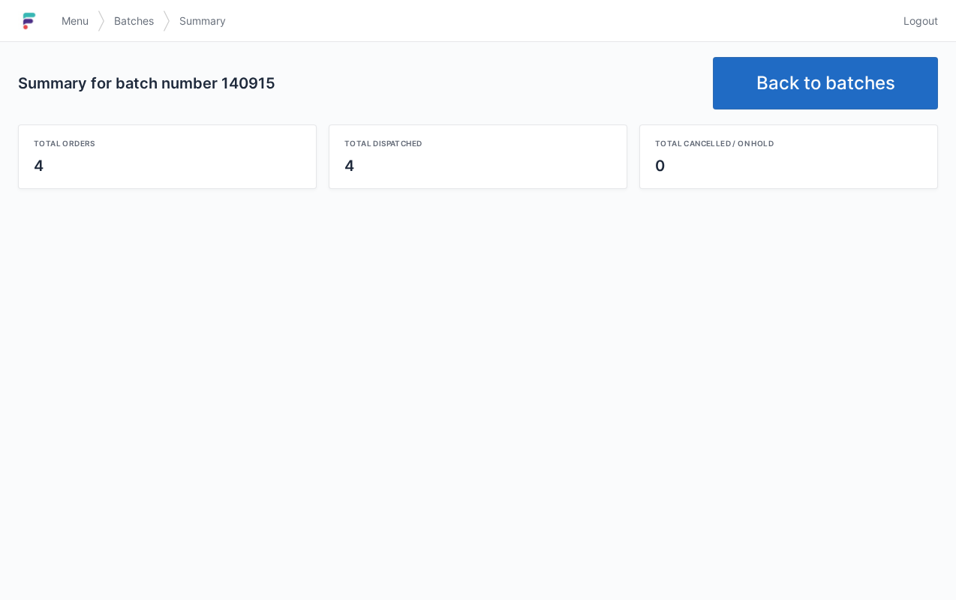
click at [818, 92] on link "Back to batches" at bounding box center [825, 83] width 225 height 53
